Goal: Information Seeking & Learning: Find specific page/section

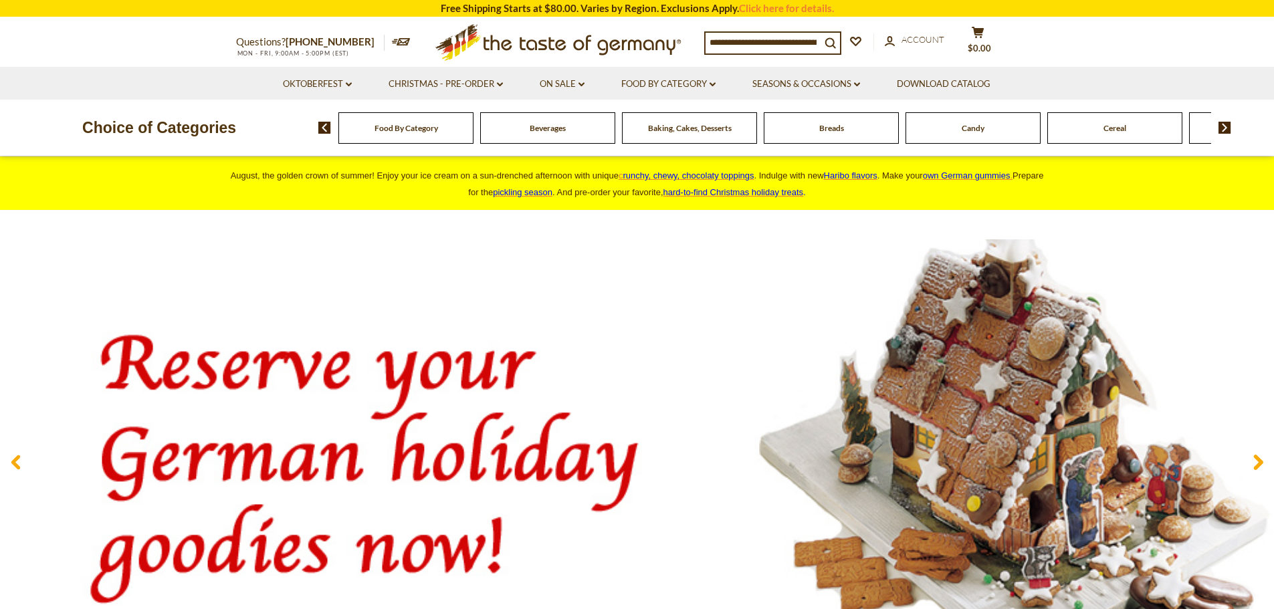
click at [712, 128] on span "Baking, Cakes, Desserts" at bounding box center [690, 128] width 84 height 10
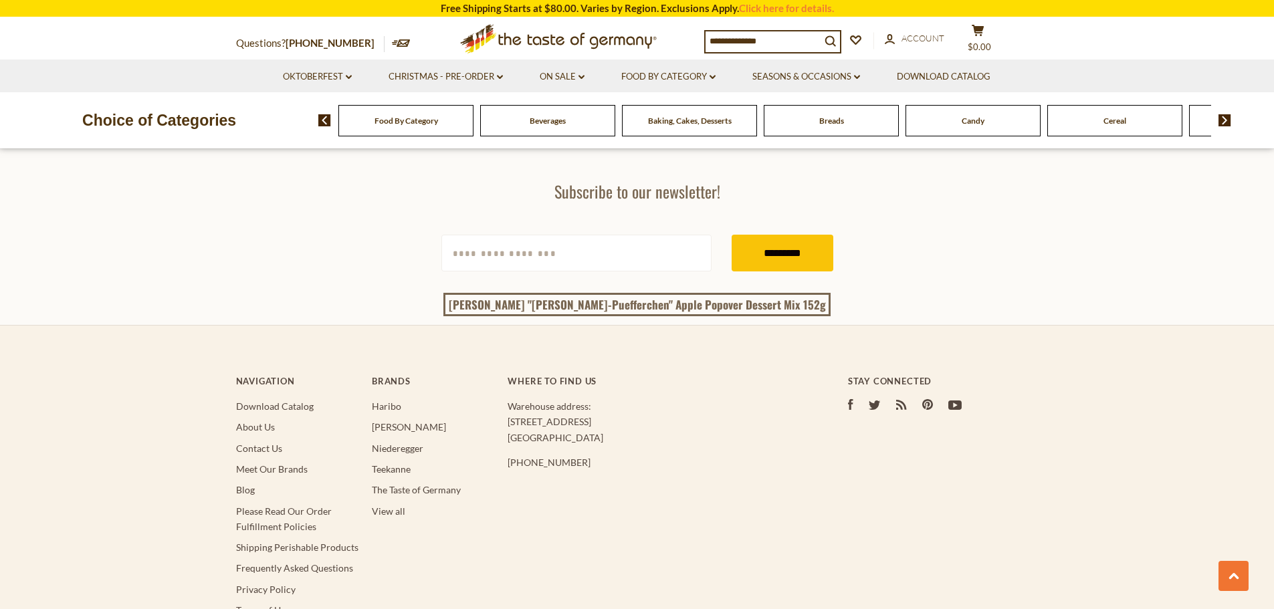
scroll to position [4145, 0]
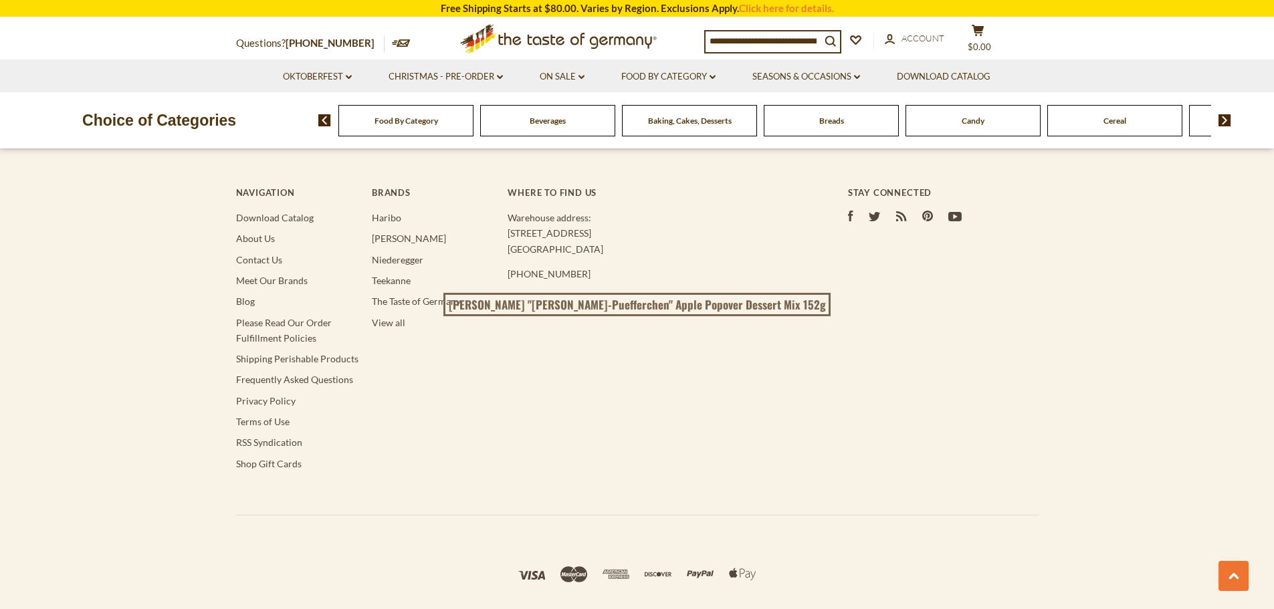
drag, startPoint x: 297, startPoint y: 357, endPoint x: 178, endPoint y: 382, distance: 121.6
click at [178, 382] on footer "Navigation Download Catalog About Us Contact Us Meet Our Brands Blog Please Rea…" at bounding box center [637, 398] width 1274 height 524
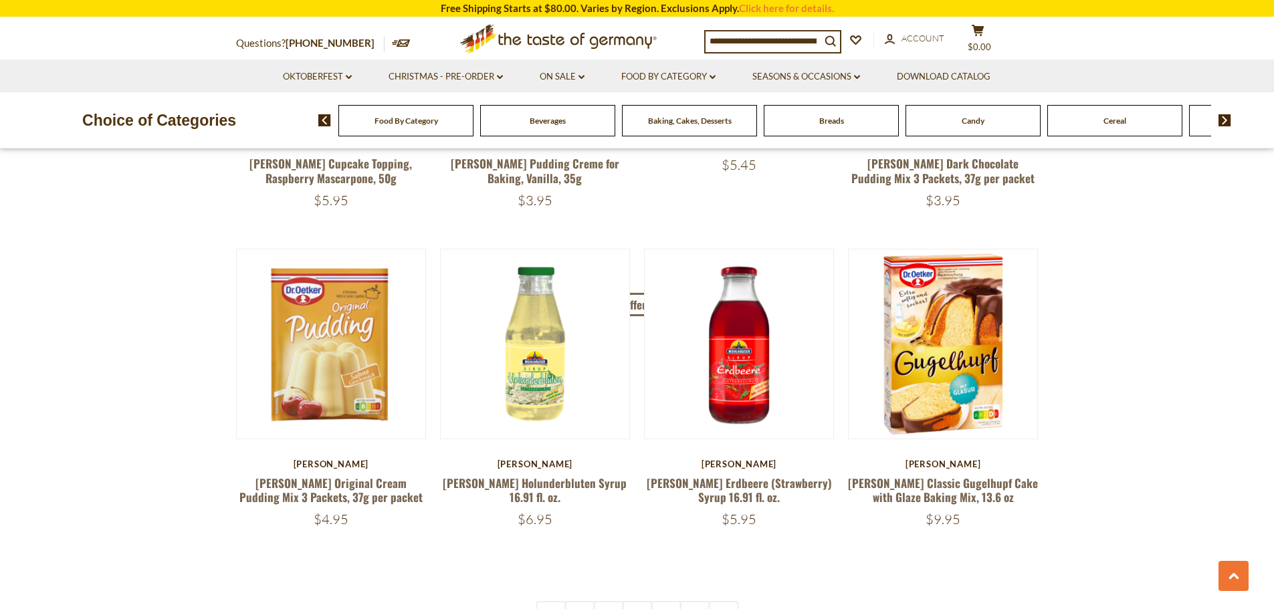
scroll to position [3076, 0]
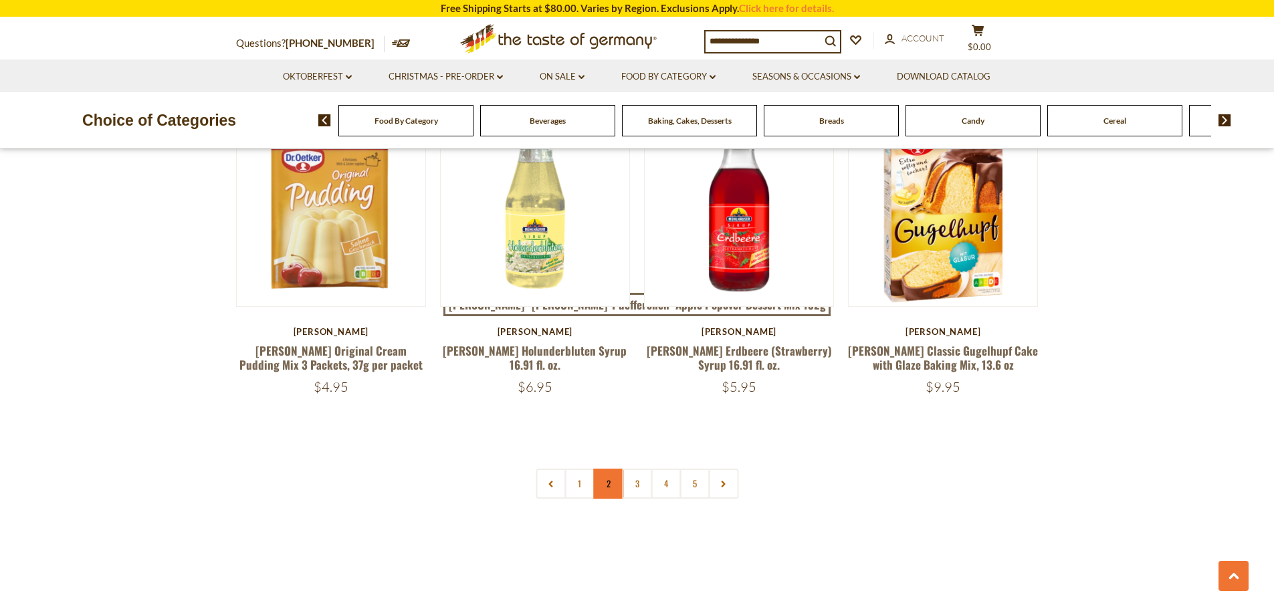
click at [621, 485] on link "2" at bounding box center [608, 484] width 30 height 30
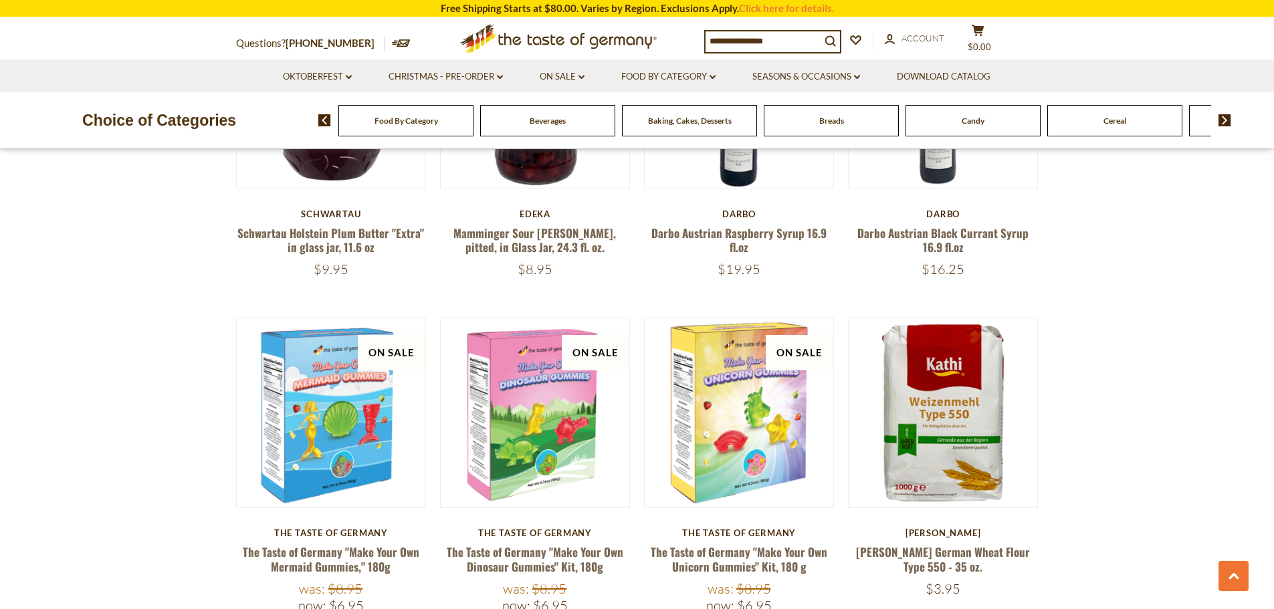
scroll to position [3170, 0]
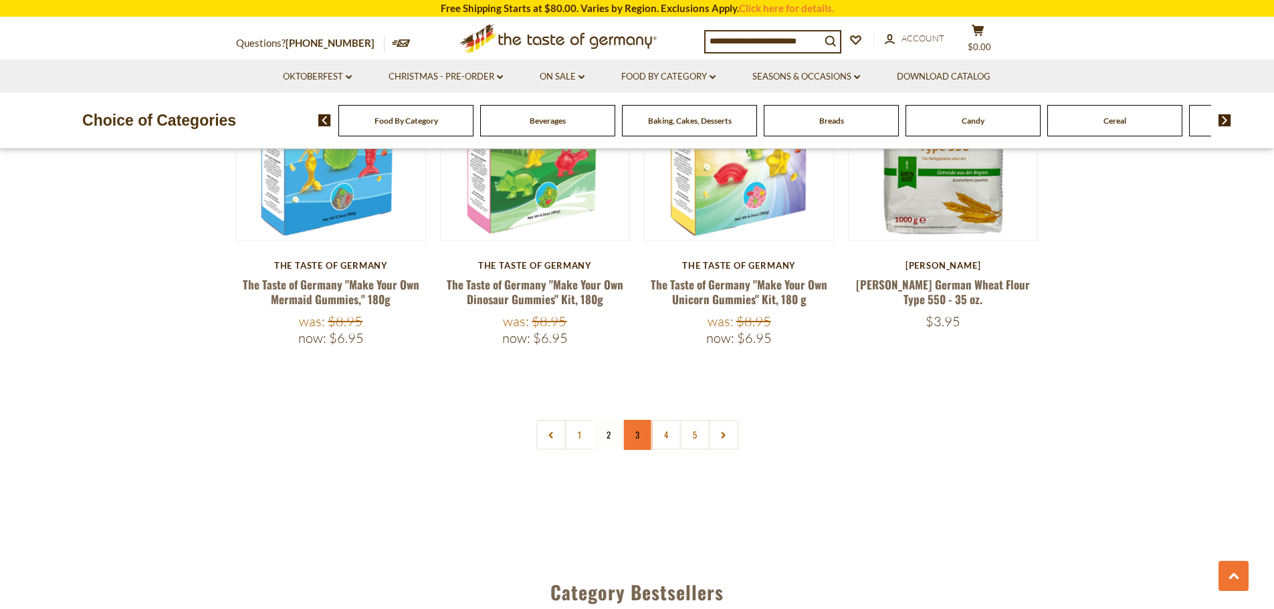
click at [642, 420] on link "3" at bounding box center [637, 435] width 30 height 30
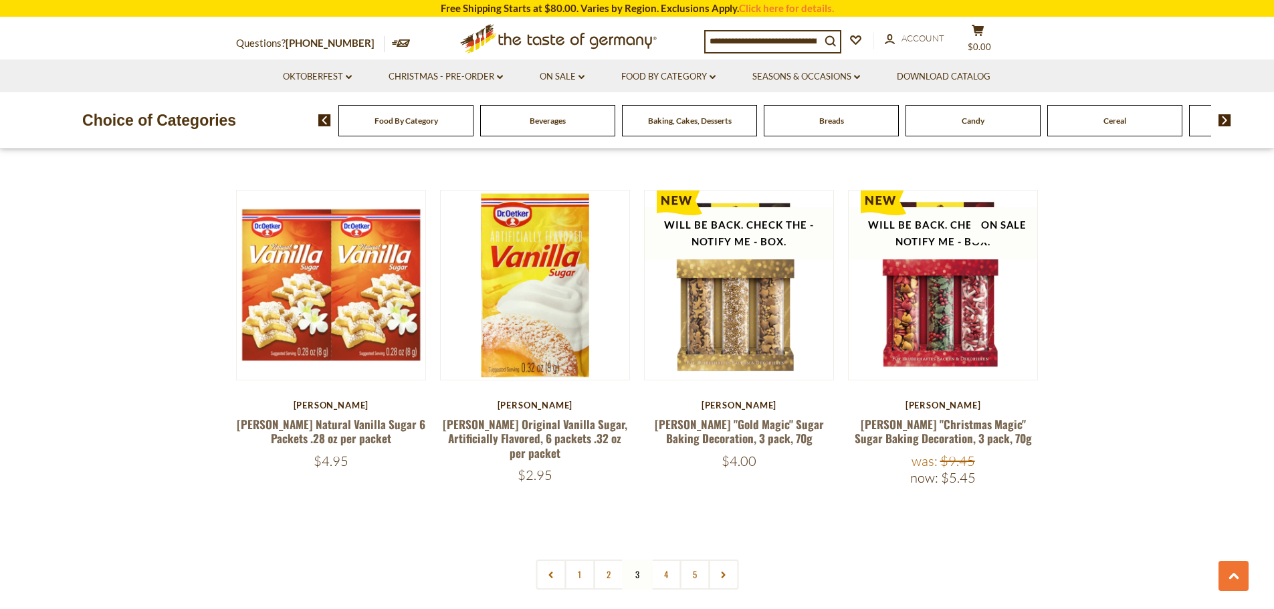
scroll to position [3036, 0]
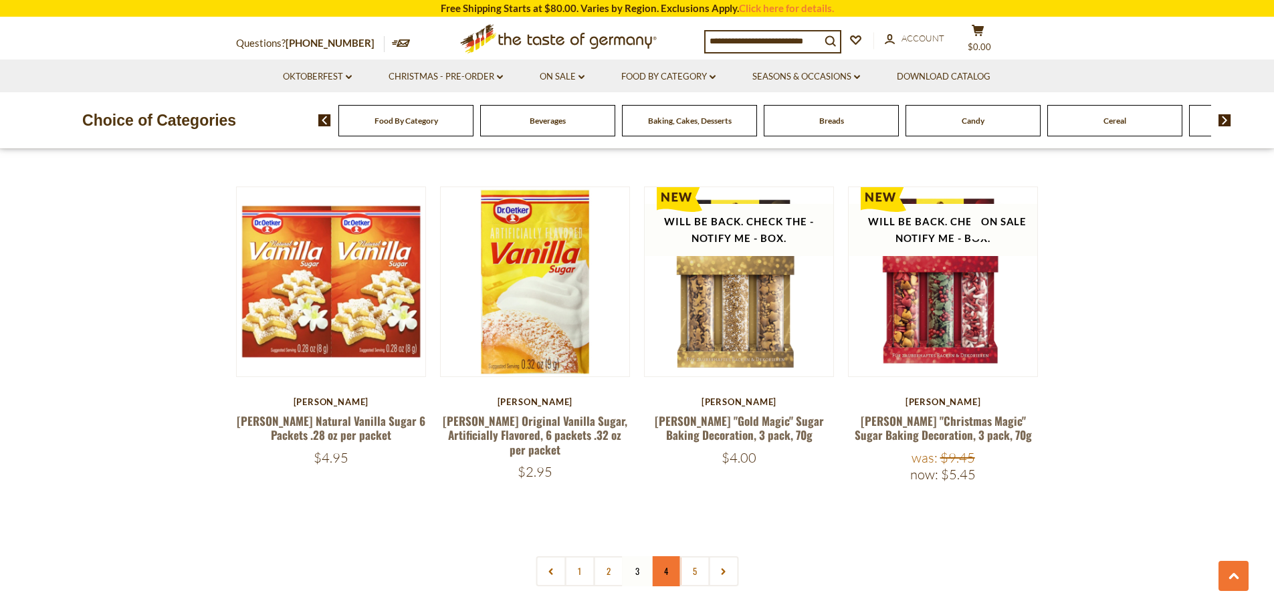
click at [671, 556] on link "4" at bounding box center [666, 571] width 30 height 30
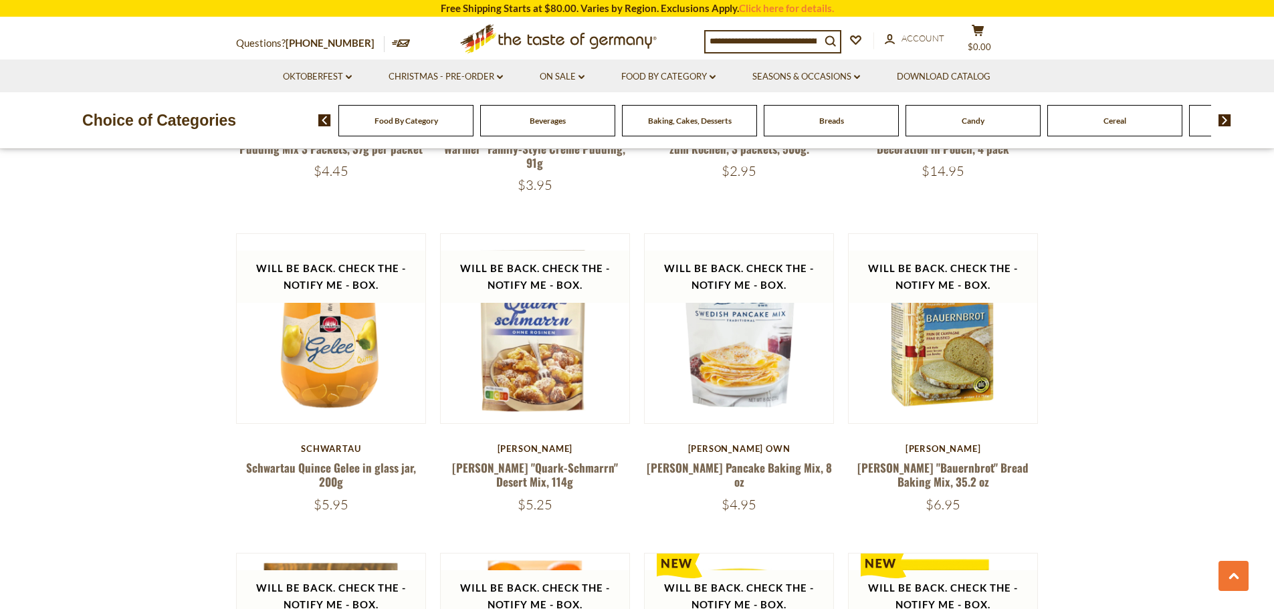
scroll to position [1699, 0]
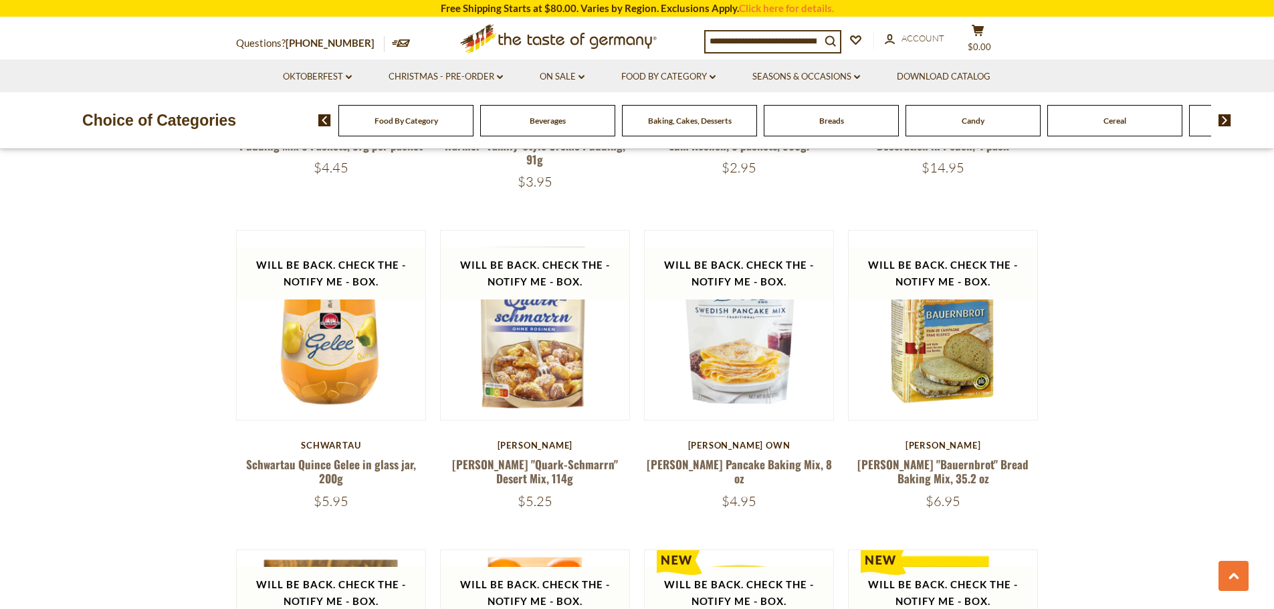
click at [473, 125] on div "Candy" at bounding box center [405, 120] width 135 height 31
click at [473, 132] on div "Candy" at bounding box center [405, 120] width 135 height 31
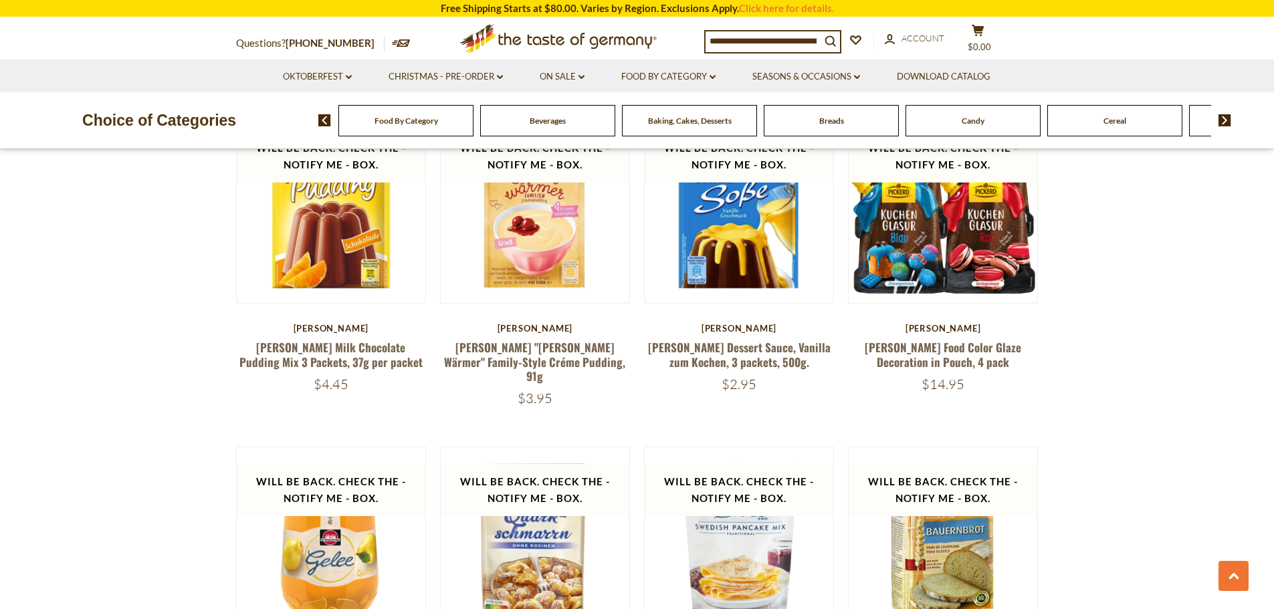
scroll to position [1298, 0]
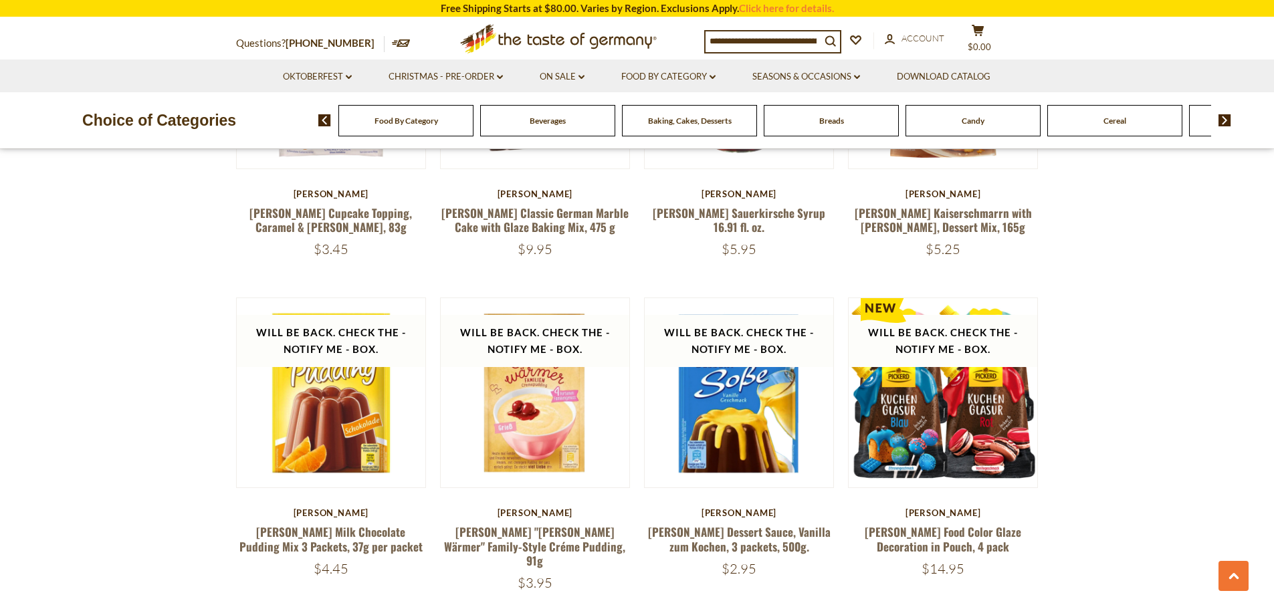
click at [984, 117] on span "Candy" at bounding box center [972, 121] width 23 height 10
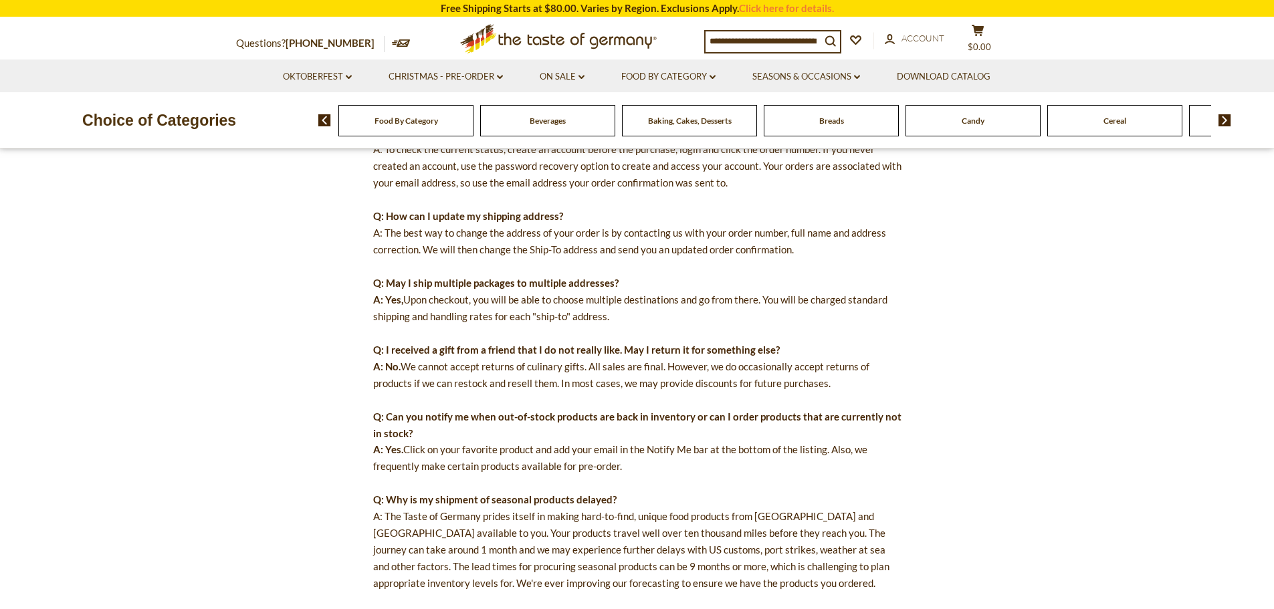
scroll to position [535, 0]
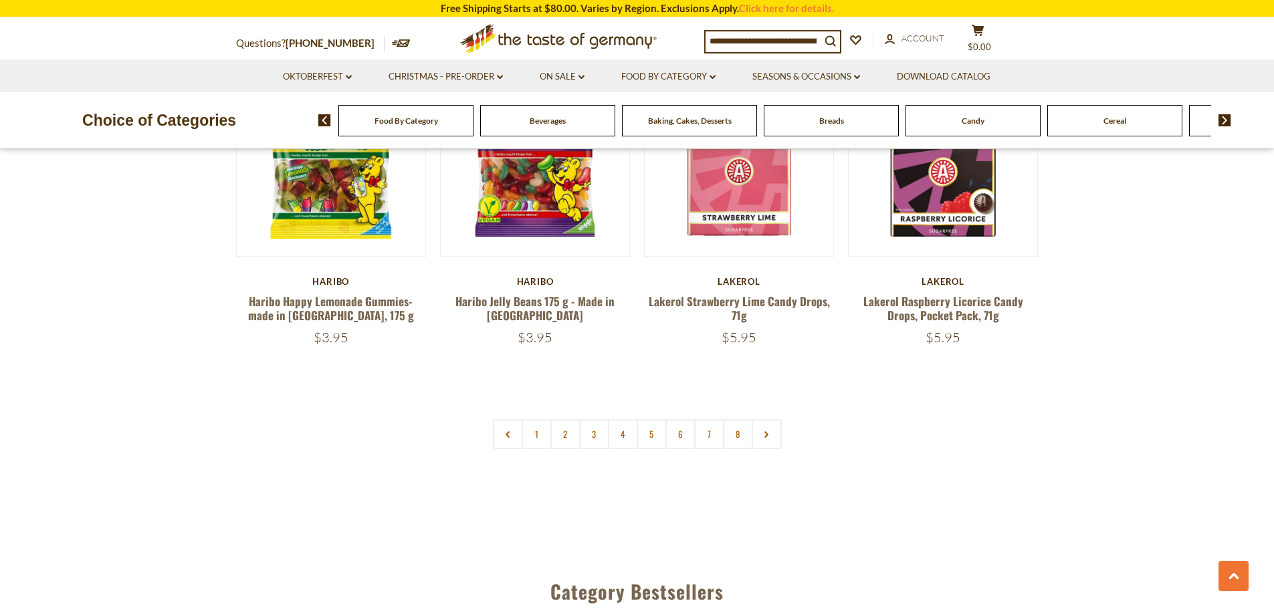
scroll to position [3009, 0]
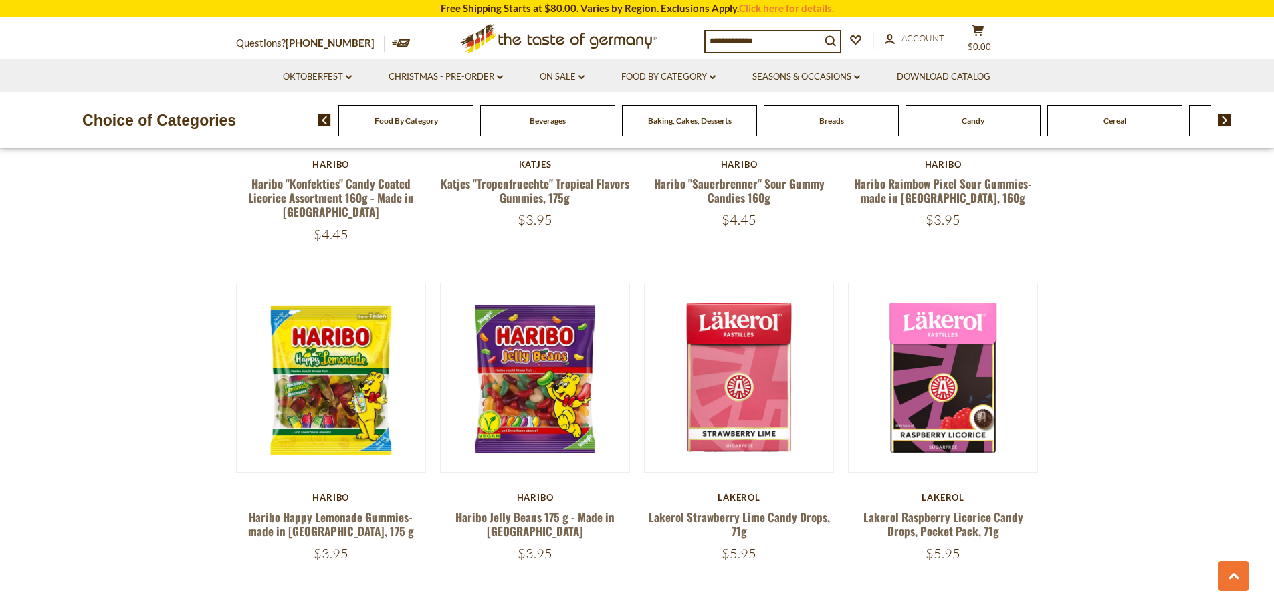
click at [473, 127] on div "Beverages" at bounding box center [405, 120] width 135 height 31
click at [472, 128] on div "Beverages" at bounding box center [404, 120] width 135 height 31
click at [548, 119] on span "Beverages" at bounding box center [546, 121] width 36 height 10
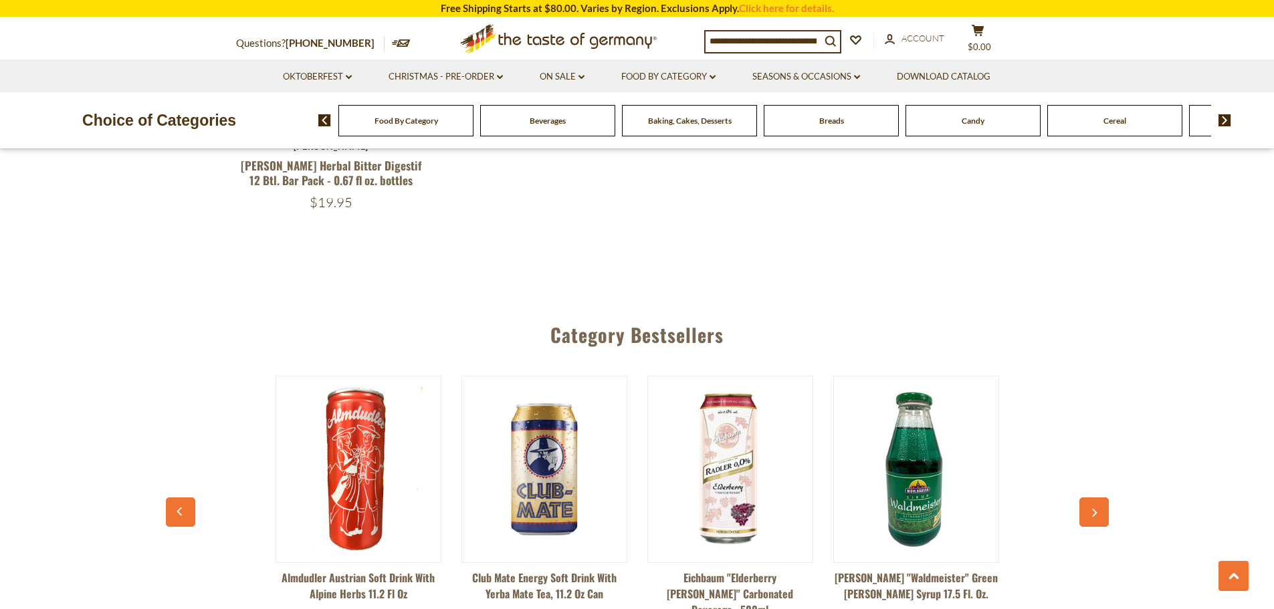
scroll to position [2942, 0]
click at [1226, 126] on img at bounding box center [1224, 120] width 13 height 12
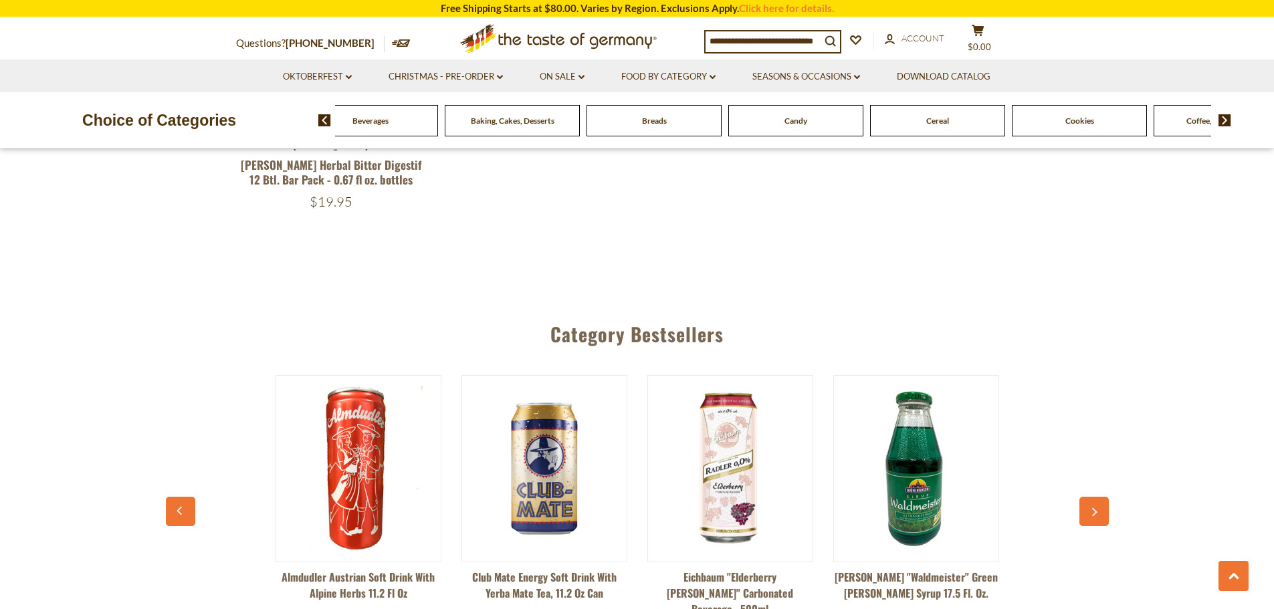
click at [1226, 126] on img at bounding box center [1224, 120] width 13 height 12
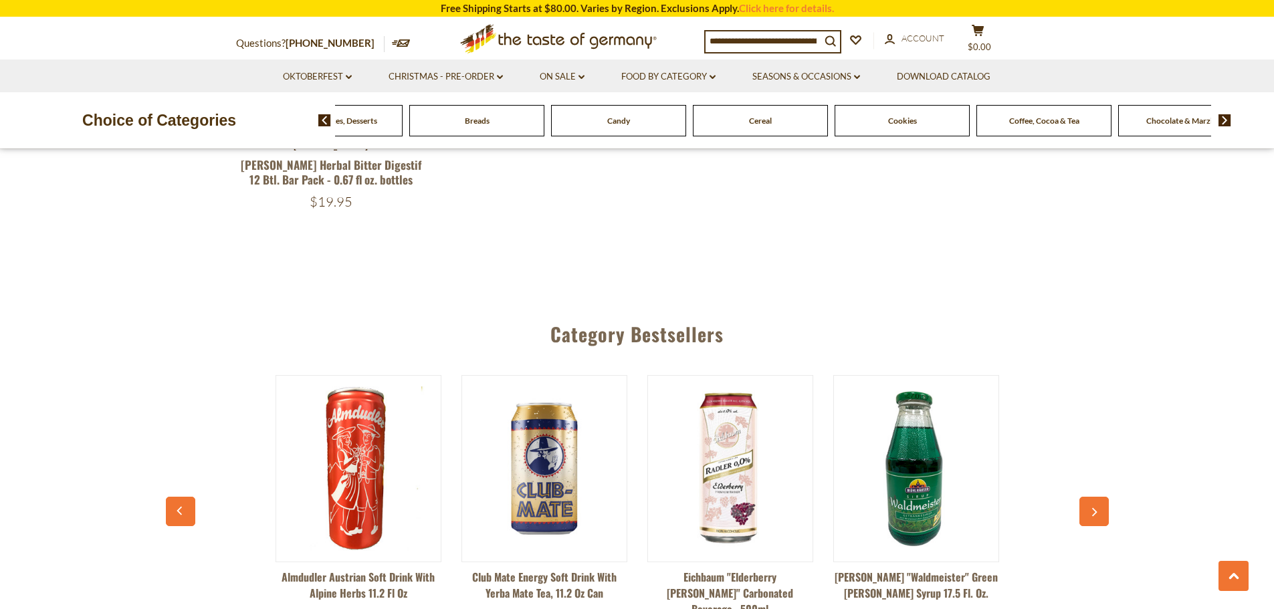
click at [119, 124] on div "Cookies" at bounding box center [51, 120] width 135 height 31
click at [119, 128] on div "Cookies" at bounding box center [51, 120] width 135 height 31
click at [907, 118] on span "Cookies" at bounding box center [902, 121] width 29 height 10
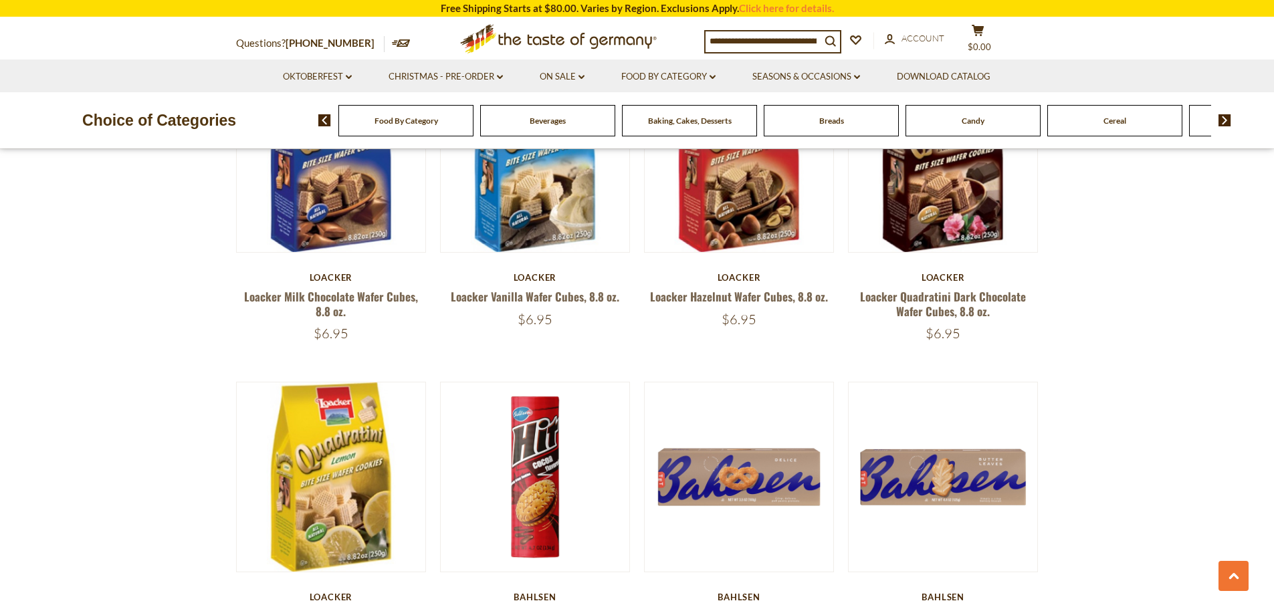
scroll to position [3009, 0]
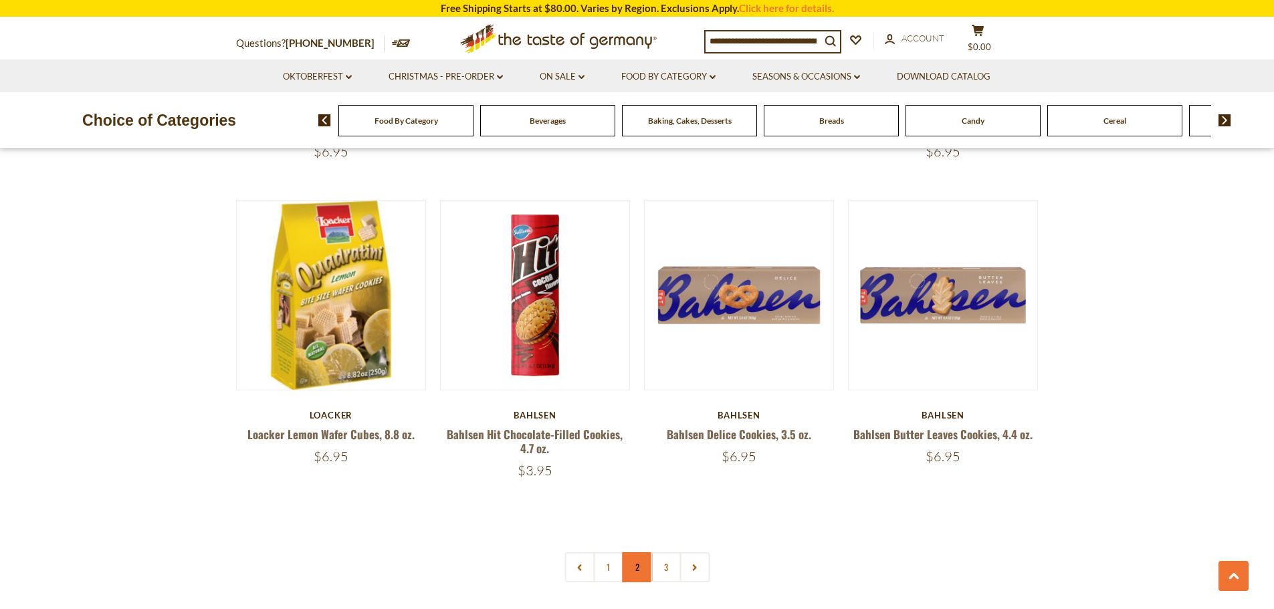
click at [641, 562] on link "2" at bounding box center [637, 567] width 30 height 30
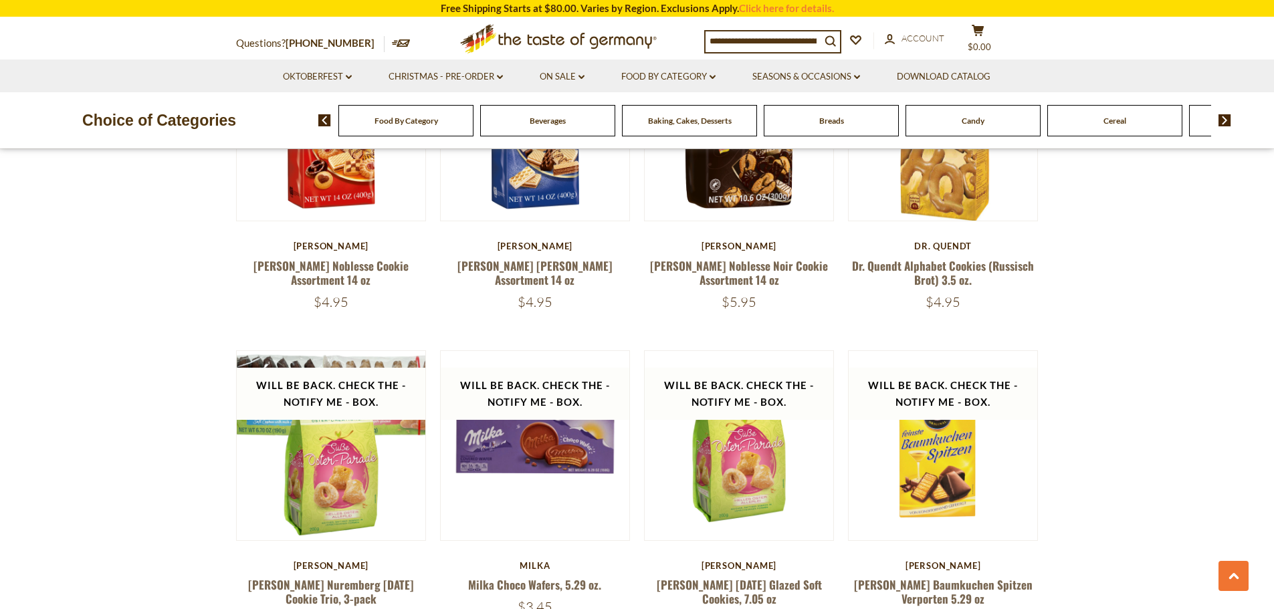
scroll to position [1565, 0]
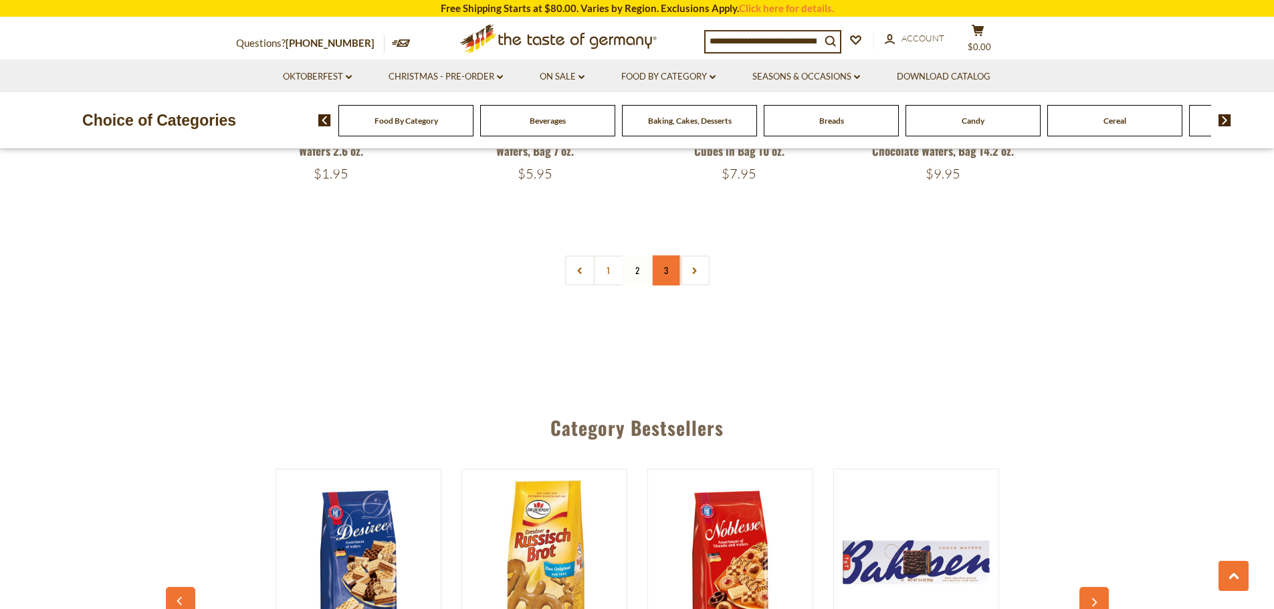
click at [665, 267] on link "3" at bounding box center [666, 270] width 30 height 30
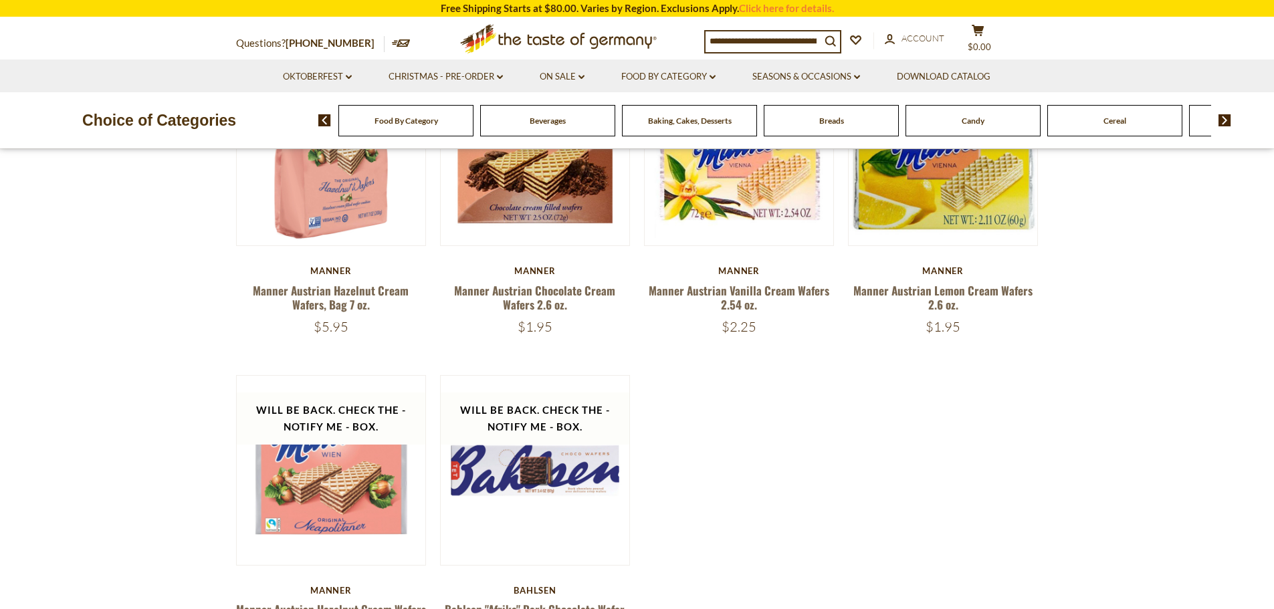
scroll to position [562, 0]
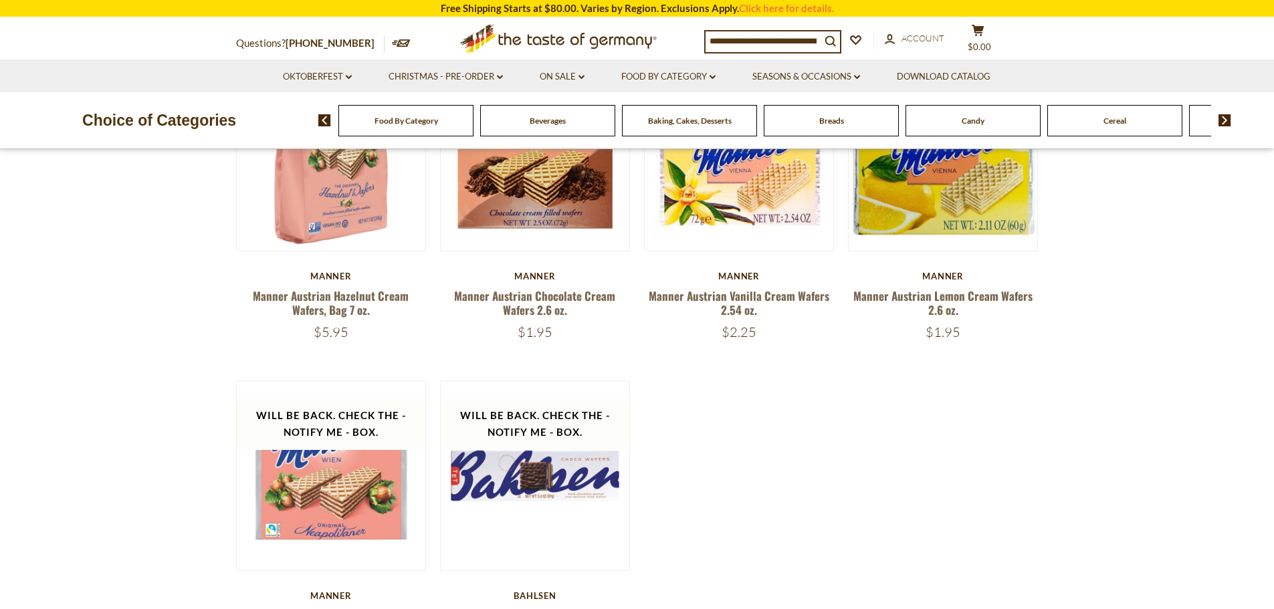
click at [789, 39] on input at bounding box center [762, 40] width 115 height 19
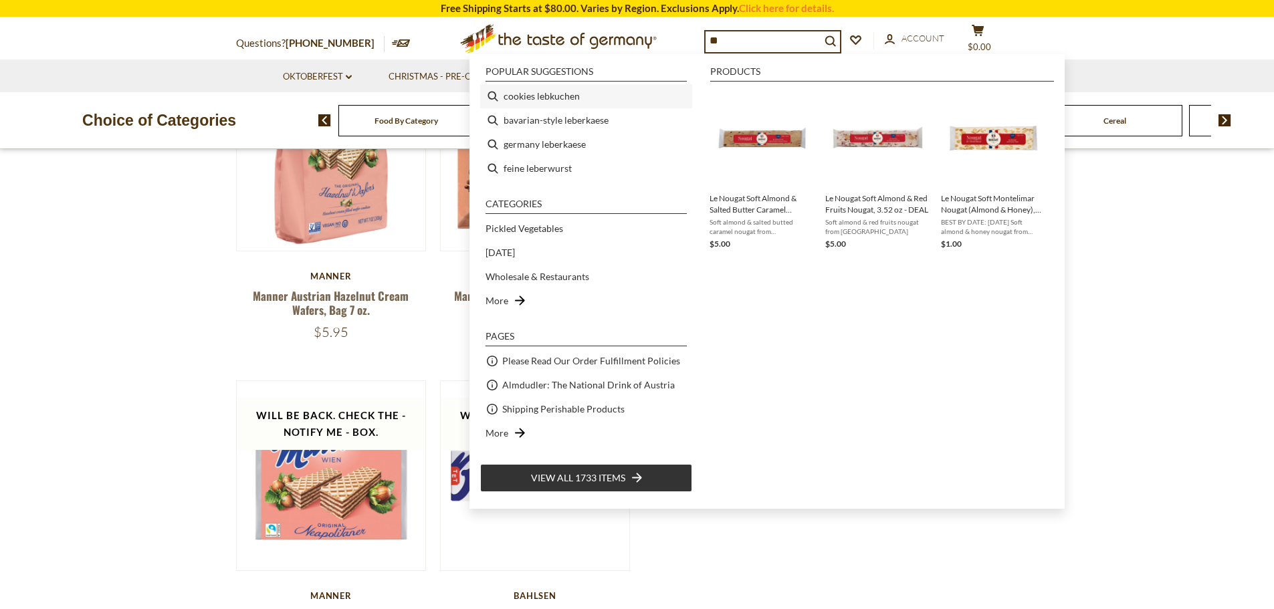
click at [584, 97] on li "cookies lebkuchen" at bounding box center [586, 96] width 212 height 24
type input "**********"
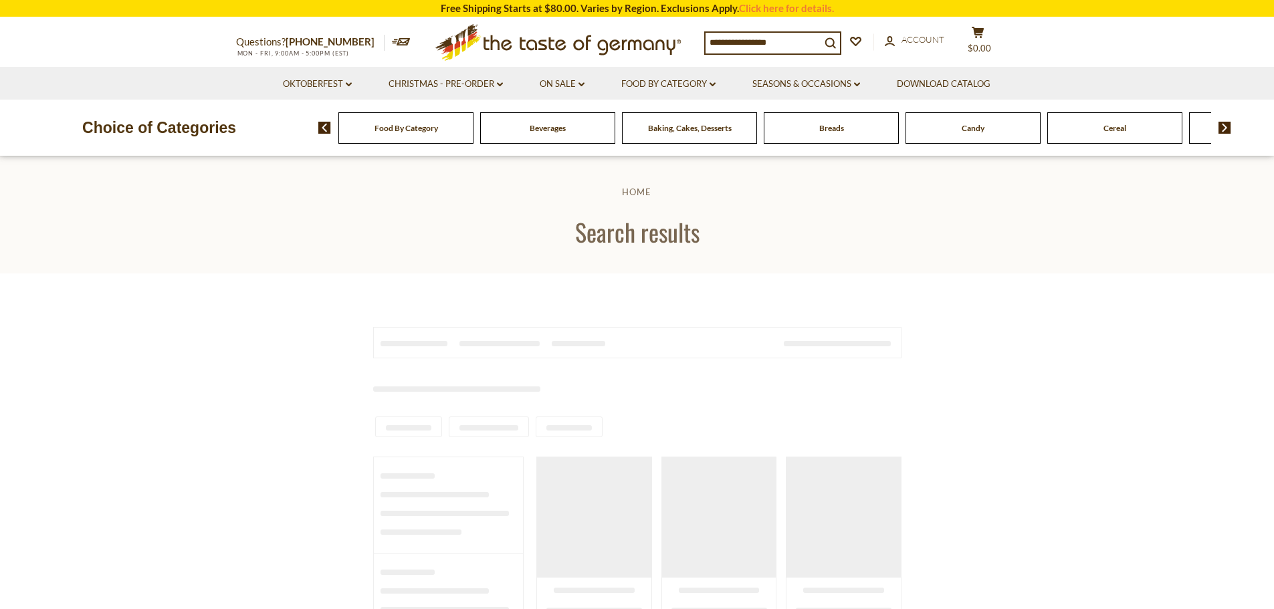
type input "**********"
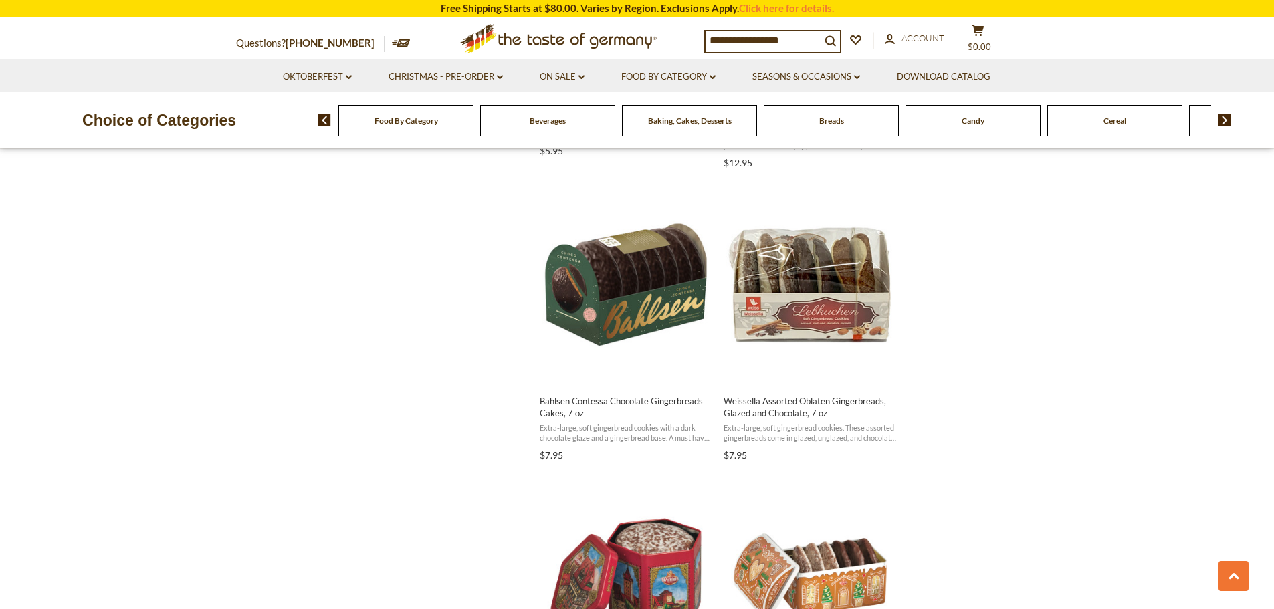
scroll to position [1672, 0]
